Goal: Transaction & Acquisition: Purchase product/service

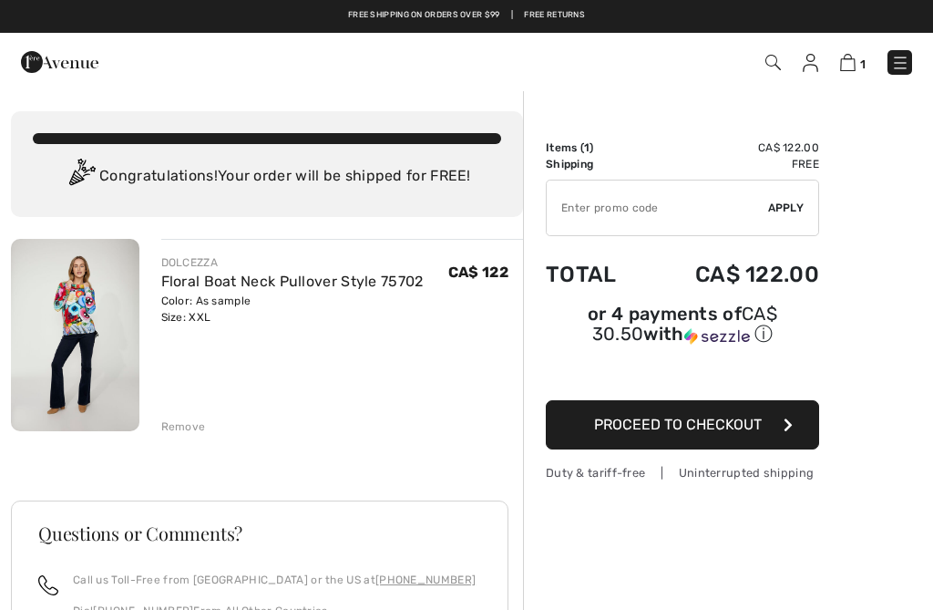
click at [70, 322] on img at bounding box center [75, 335] width 129 height 192
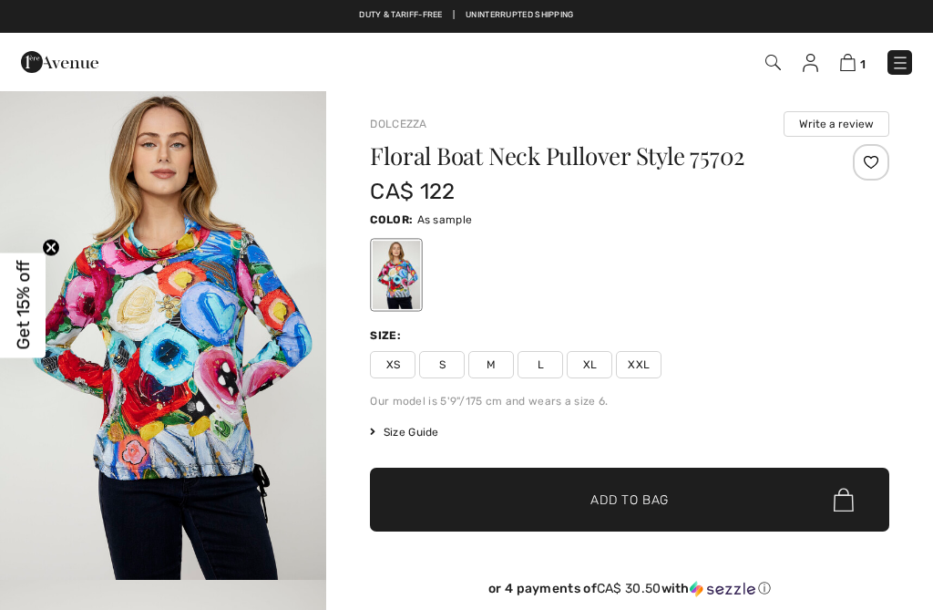
checkbox input "true"
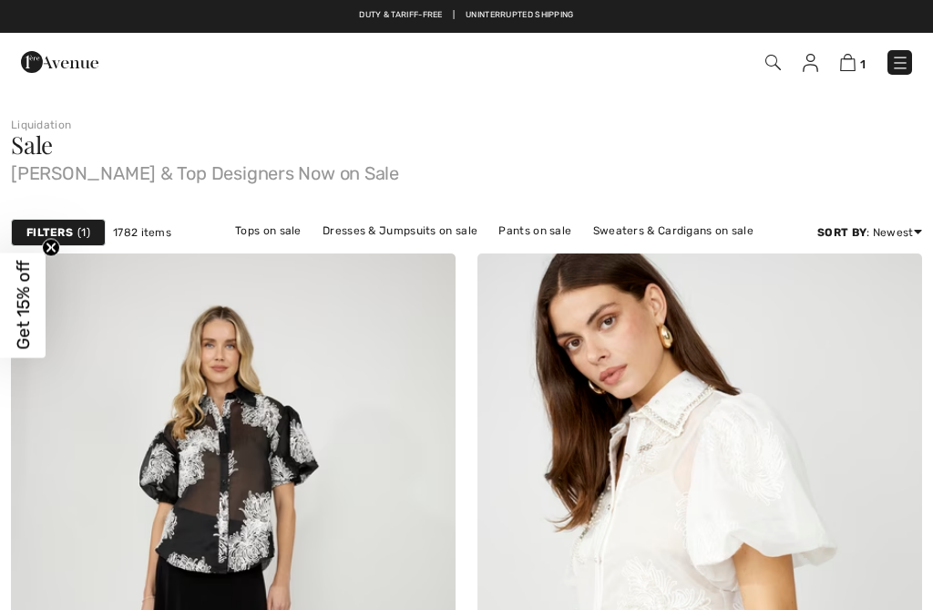
checkbox input "true"
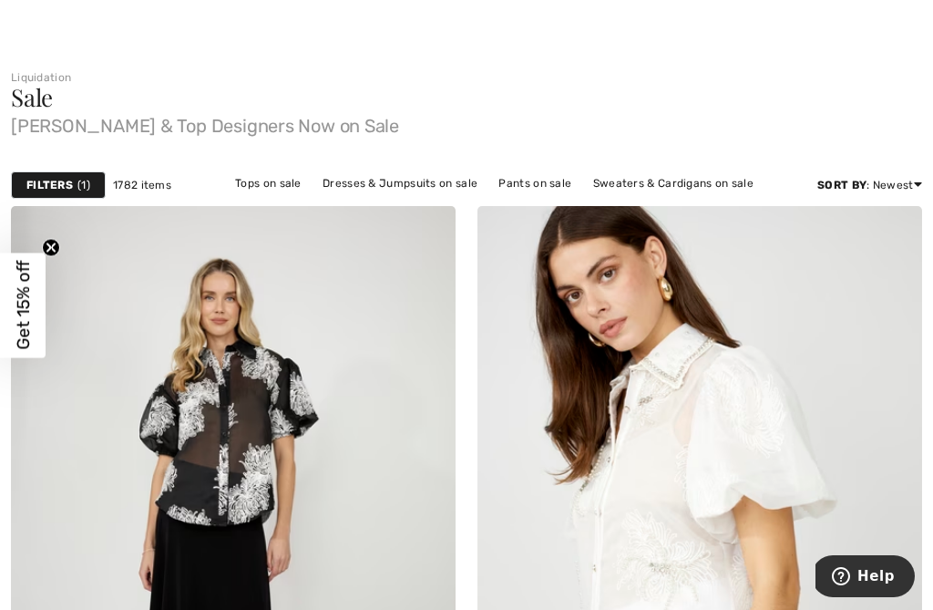
click at [41, 181] on strong "Filters" at bounding box center [49, 185] width 46 height 16
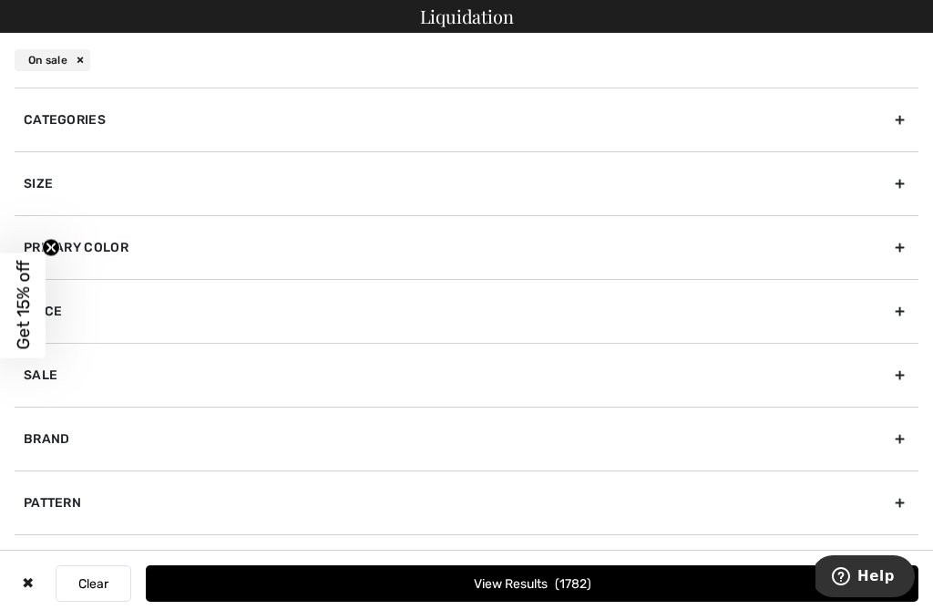
click at [95, 587] on button "Clear" at bounding box center [94, 583] width 76 height 36
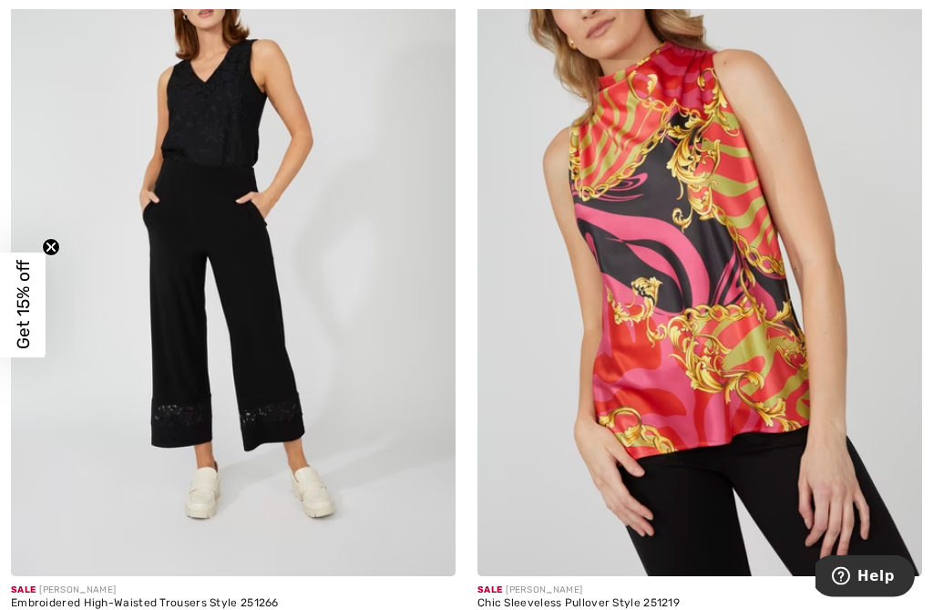
scroll to position [6435, 0]
click at [245, 417] on img at bounding box center [233, 242] width 445 height 667
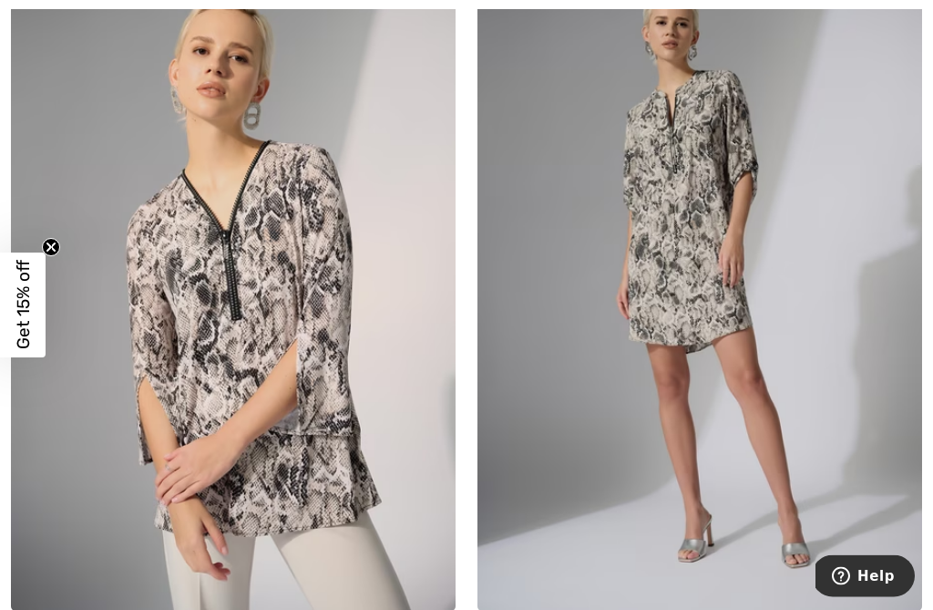
scroll to position [11892, 0]
click at [773, 422] on img at bounding box center [700, 276] width 445 height 667
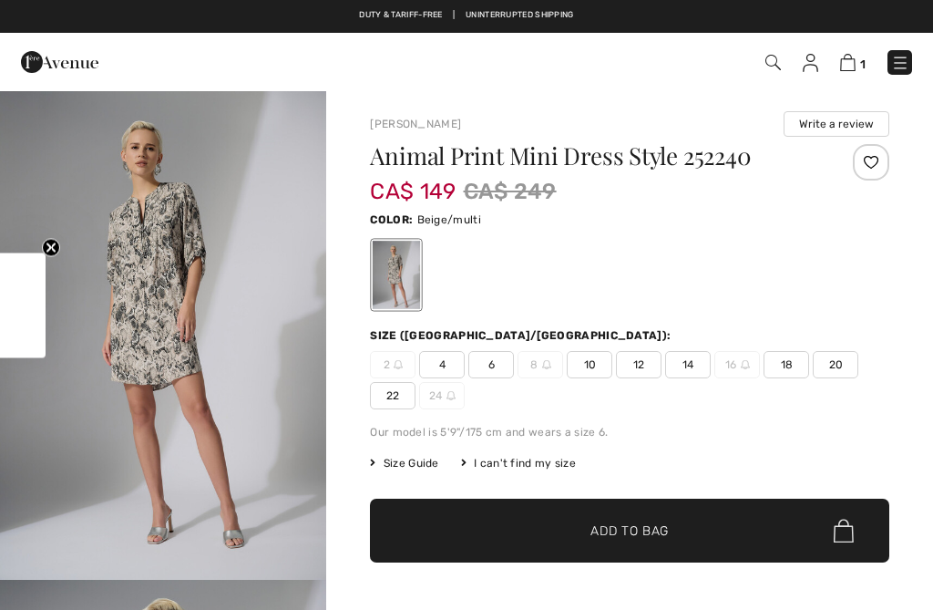
checkbox input "true"
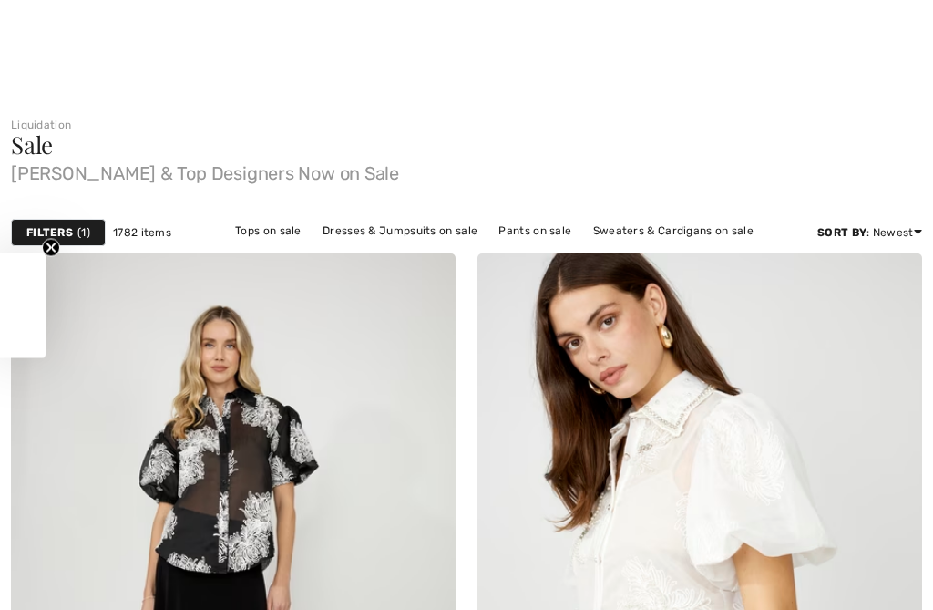
checkbox input "true"
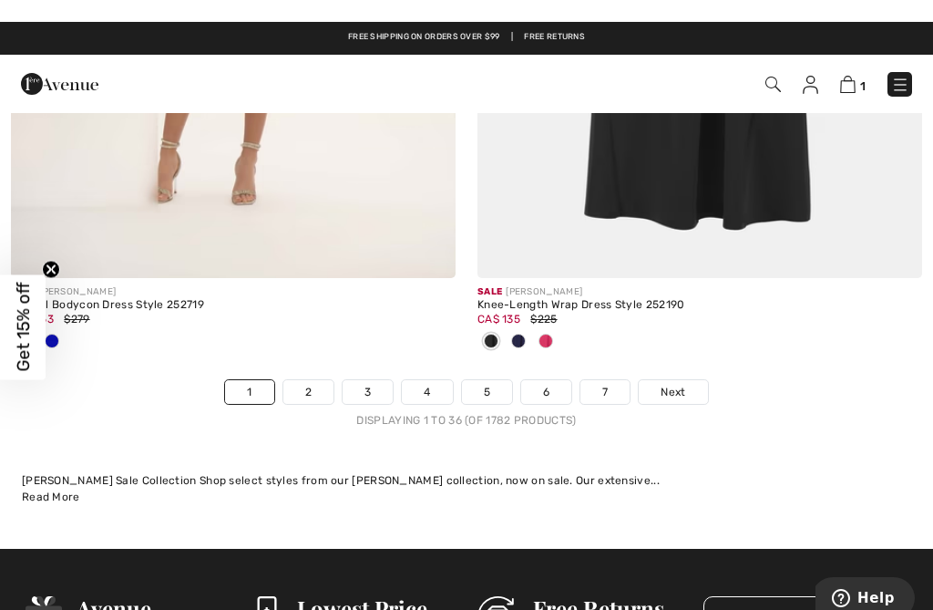
scroll to position [13533, 0]
